Goal: Information Seeking & Learning: Learn about a topic

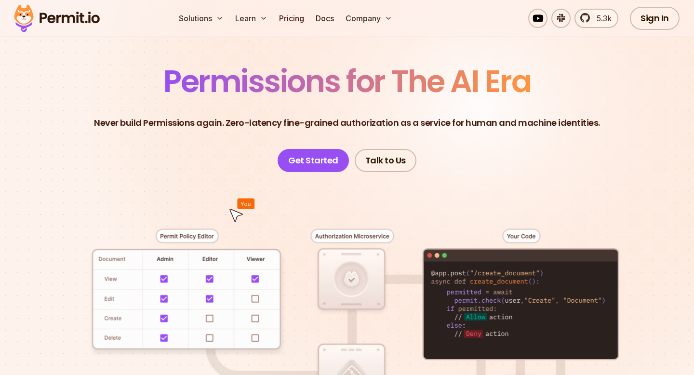
scroll to position [60, 0]
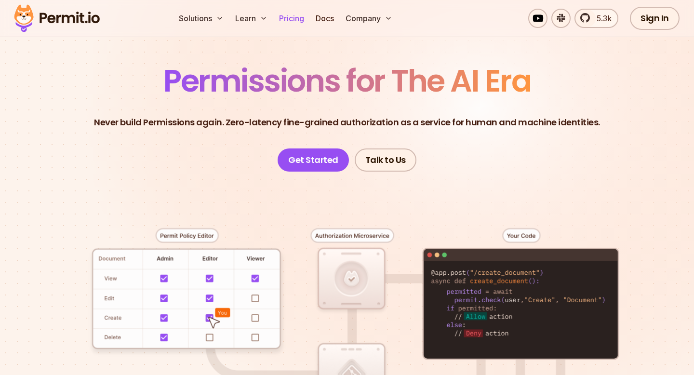
click at [299, 17] on link "Pricing" at bounding box center [291, 18] width 33 height 19
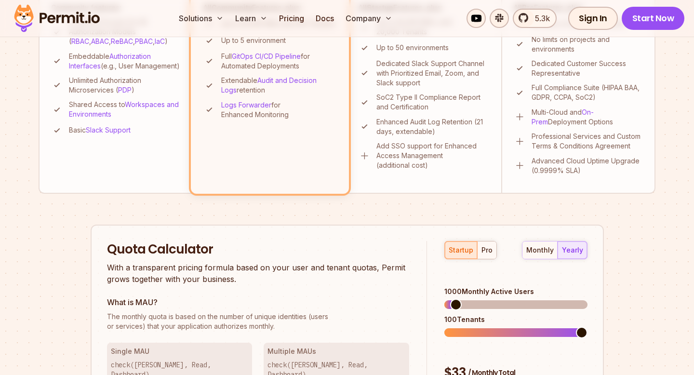
scroll to position [524, 0]
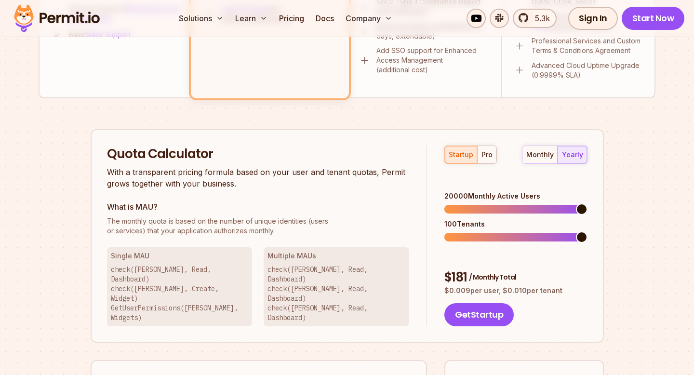
click at [587, 203] on span at bounding box center [582, 209] width 12 height 12
drag, startPoint x: 454, startPoint y: 182, endPoint x: 465, endPoint y: 182, distance: 10.6
click at [465, 191] on div "20000 Monthly Active Users" at bounding box center [515, 196] width 143 height 10
click at [485, 162] on button "pro" at bounding box center [486, 154] width 19 height 17
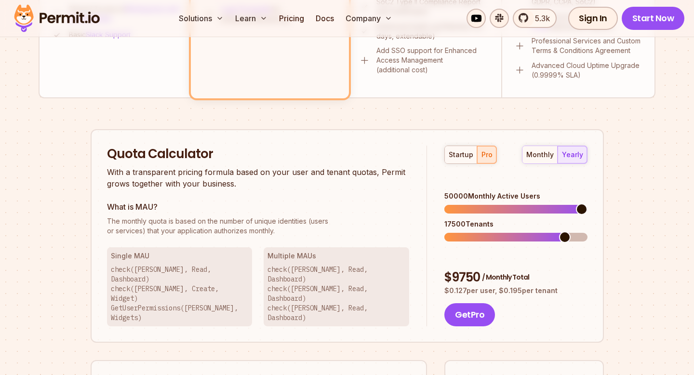
click at [602, 196] on div "Quota Calculator With a transparent pricing formula based on your user and tena…" at bounding box center [347, 236] width 513 height 214
click at [448, 191] on div "50000 Monthly Active Users" at bounding box center [515, 196] width 143 height 10
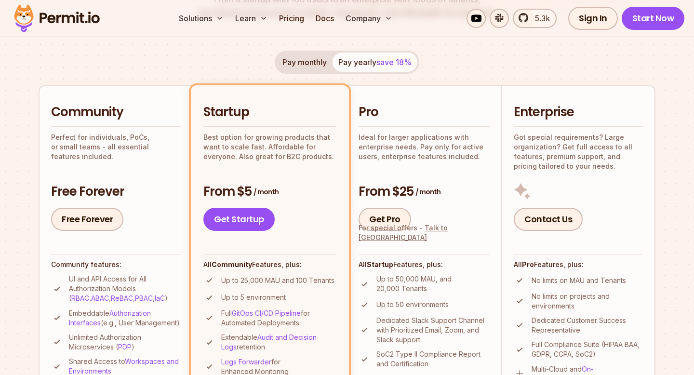
scroll to position [0, 0]
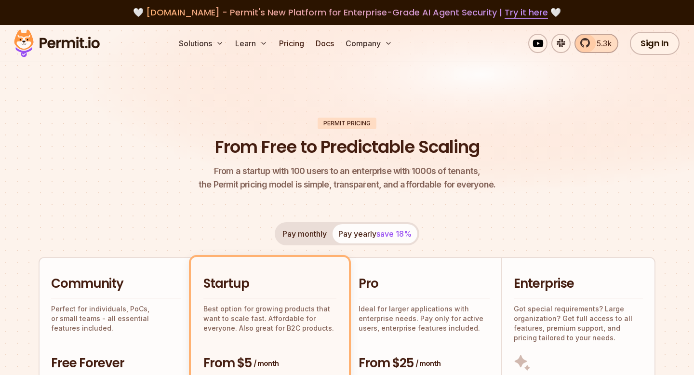
click at [581, 37] on link "5.3k" at bounding box center [596, 43] width 44 height 19
